Goal: Download file/media

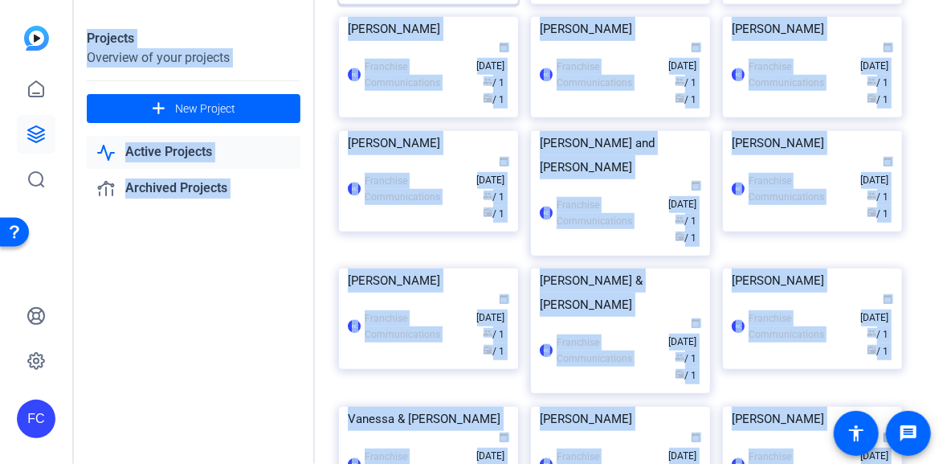
scroll to position [402, 0]
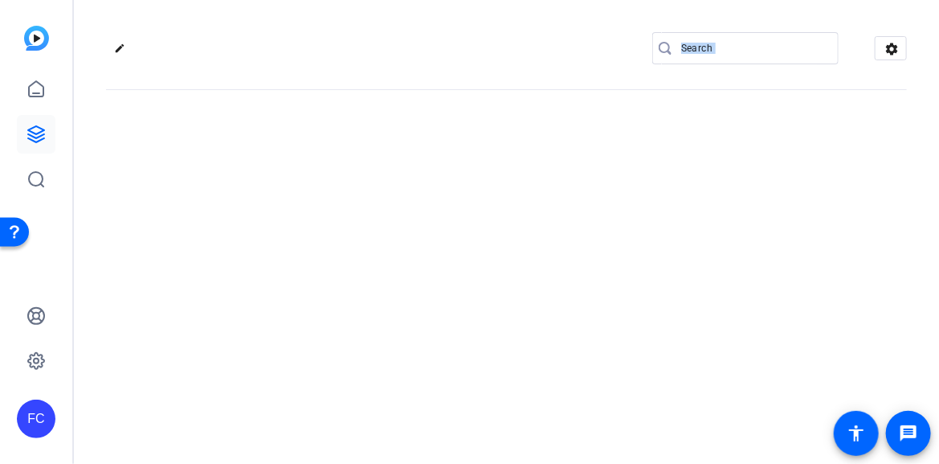
click at [427, 300] on div "edit settings" at bounding box center [506, 232] width 865 height 464
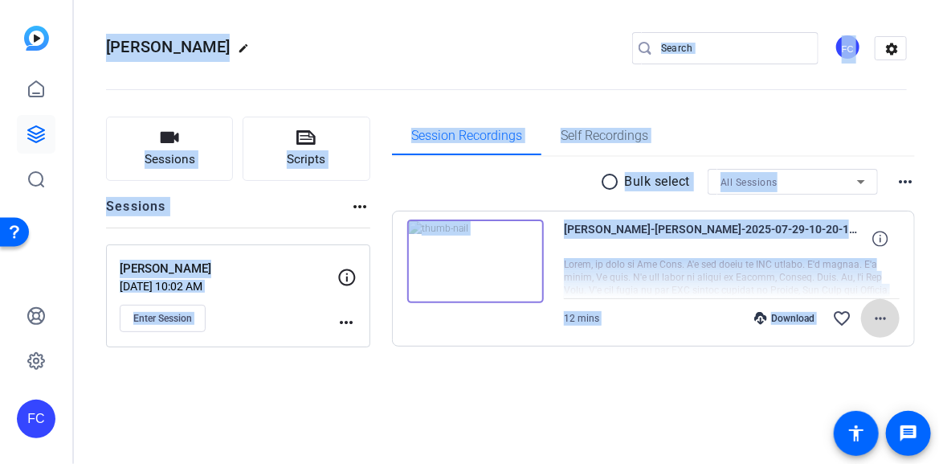
click at [883, 321] on mat-icon "more_horiz" at bounding box center [880, 318] width 19 height 19
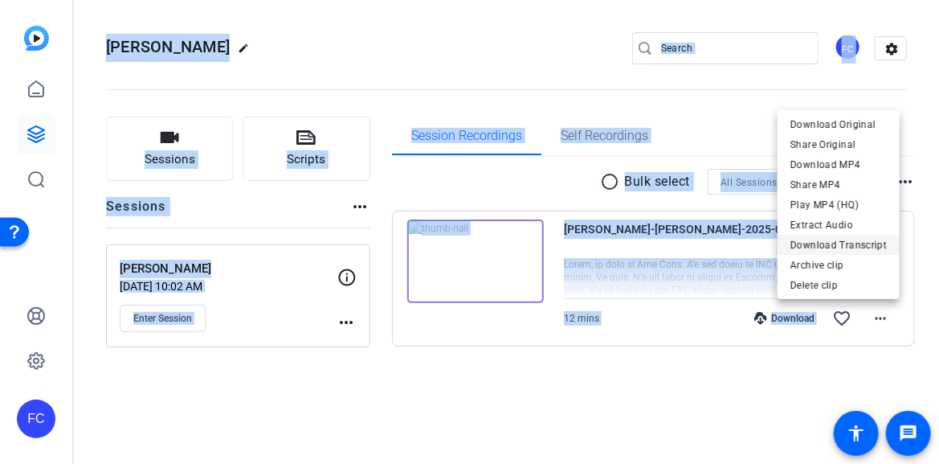
click at [868, 245] on span "Download Transcript" at bounding box center [839, 244] width 96 height 19
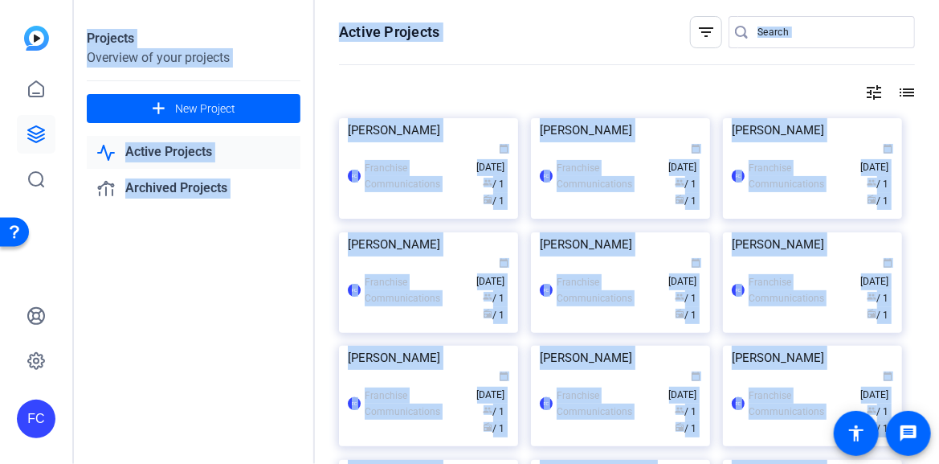
click at [313, 281] on div "Projects Overview of your projects add New Project Active Projects Archived Pro…" at bounding box center [194, 232] width 241 height 464
